Goal: Check status: Check status

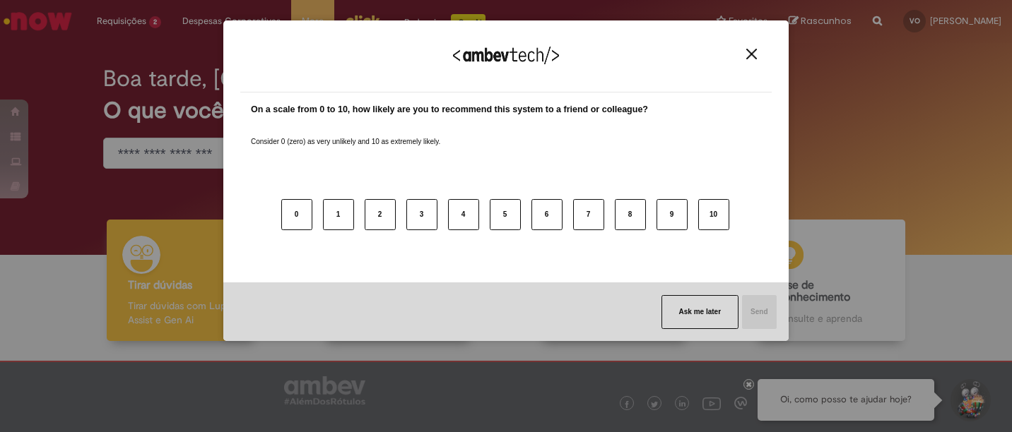
scroll to position [66, 0]
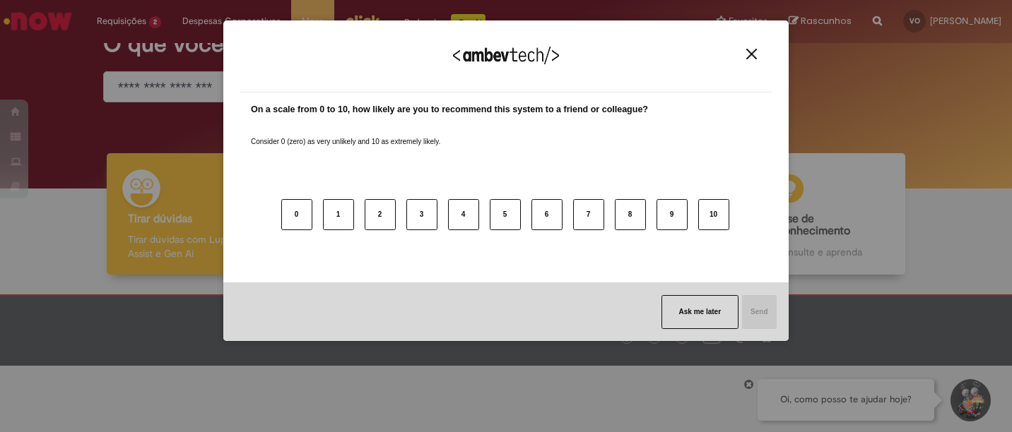
click at [765, 50] on div "We appreciate your feedback!" at bounding box center [505, 64] width 531 height 55
click at [741, 52] on div "We appreciate your feedback!" at bounding box center [505, 64] width 531 height 55
click at [755, 54] on img "Close" at bounding box center [751, 54] width 11 height 11
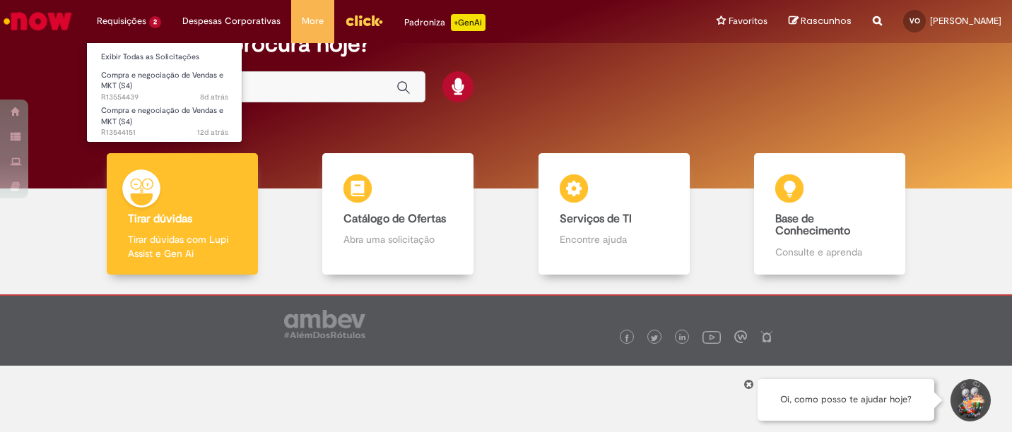
click at [126, 18] on li "Requisições 2 Exibir Todas as Solicitações Compra e negociação de Vendas e MKT …" at bounding box center [129, 21] width 86 height 42
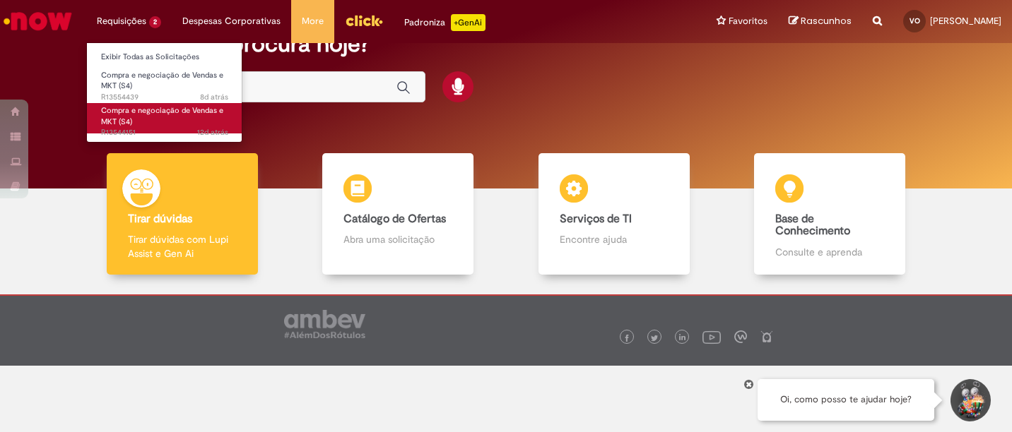
click at [144, 116] on link "Compra e negociação de Vendas e MKT (S4) 12d atrás 12 dias atrás R13544151" at bounding box center [164, 118] width 155 height 30
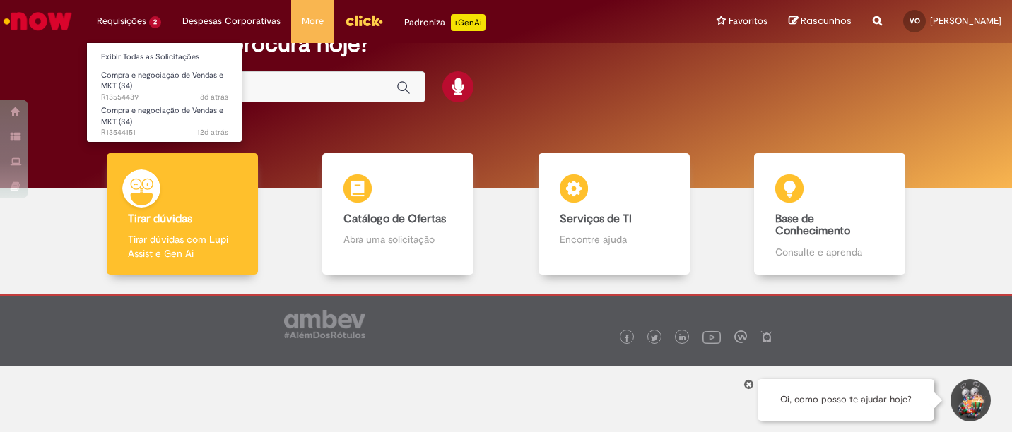
click at [130, 30] on li "Requisições 2 Exibir Todas as Solicitações Compra e negociação de Vendas e MKT …" at bounding box center [129, 21] width 86 height 42
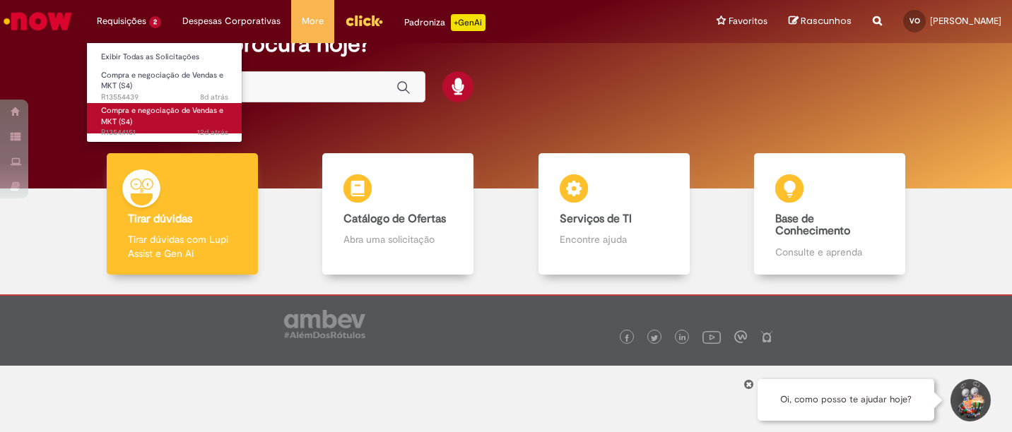
click at [141, 113] on span "Compra e negociação de Vendas e MKT (S4)" at bounding box center [162, 116] width 122 height 22
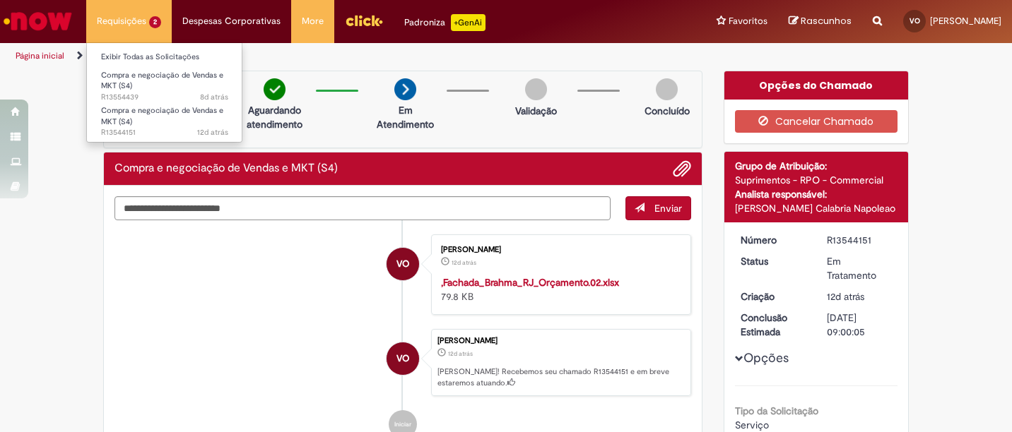
click at [147, 98] on li "Compra e negociação de Vendas e MKT (S4) 12d atrás 12 dias atrás R13544151" at bounding box center [164, 115] width 155 height 35
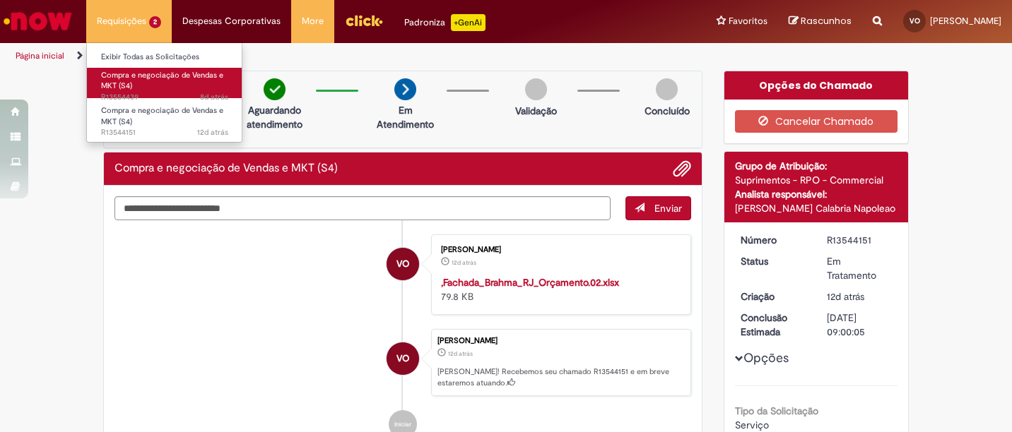
click at [135, 90] on link "Compra e negociação de Vendas e MKT (S4) 8d atrás 8 dias atrás R13554439" at bounding box center [164, 83] width 155 height 30
